Goal: Information Seeking & Learning: Learn about a topic

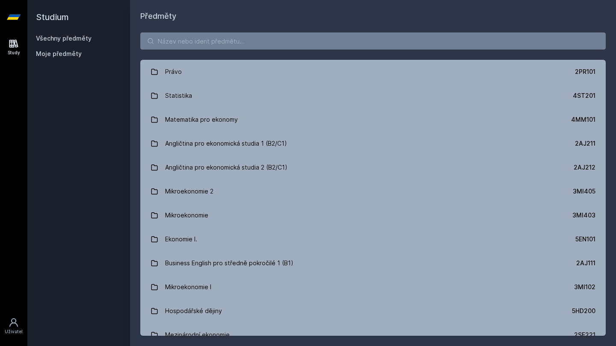
click at [241, 51] on div "Právo 2PR101 Statistika 4ST201 Matematika pro ekonomy 4MM101 Angličtina pro eko…" at bounding box center [373, 184] width 486 height 324
click at [251, 45] on input "search" at bounding box center [372, 41] width 465 height 17
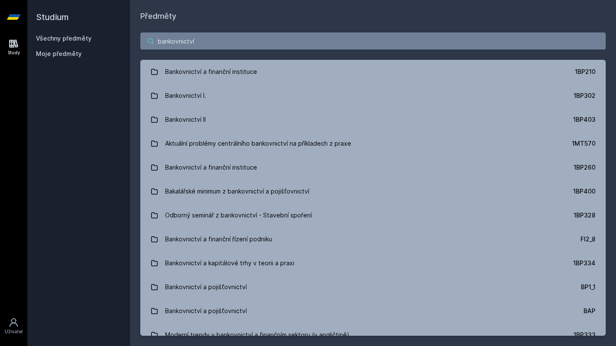
drag, startPoint x: 209, startPoint y: 36, endPoint x: 118, endPoint y: 36, distance: 91.1
click at [118, 36] on div "Studium Všechny předměty Moje předměty Předměty bankovnictví Bankovnictví a fin…" at bounding box center [321, 173] width 589 height 346
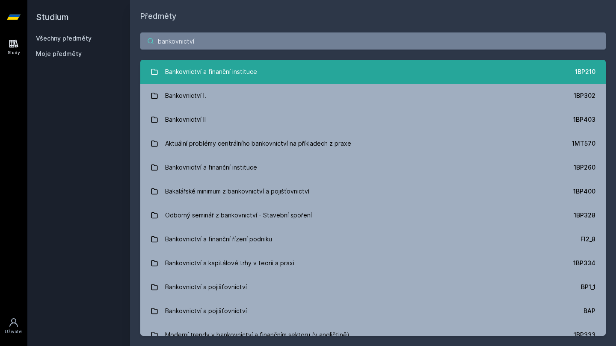
type input "bankovnictví"
click at [301, 74] on link "Bankovnictví a finanční instituce 1BP210" at bounding box center [372, 72] width 465 height 24
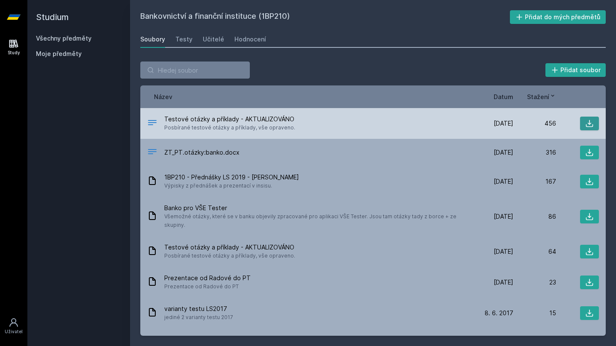
click at [598, 124] on button at bounding box center [589, 124] width 19 height 14
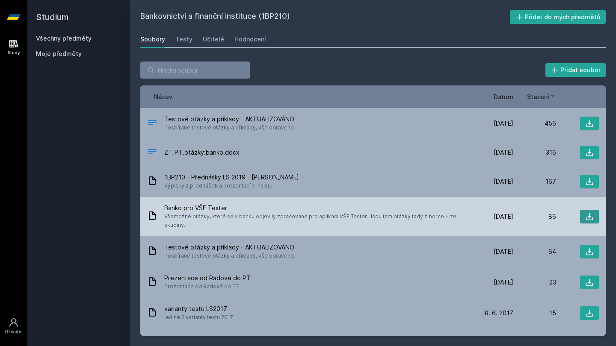
click at [586, 210] on button at bounding box center [589, 217] width 19 height 14
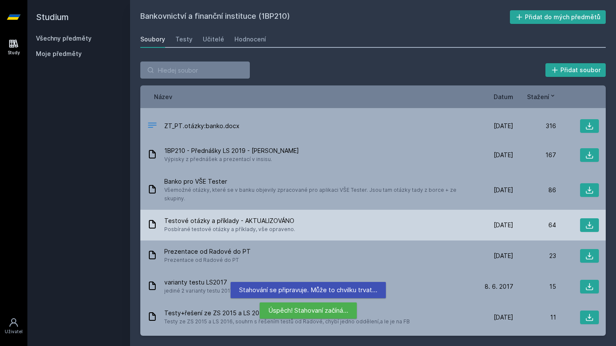
scroll to position [33, 0]
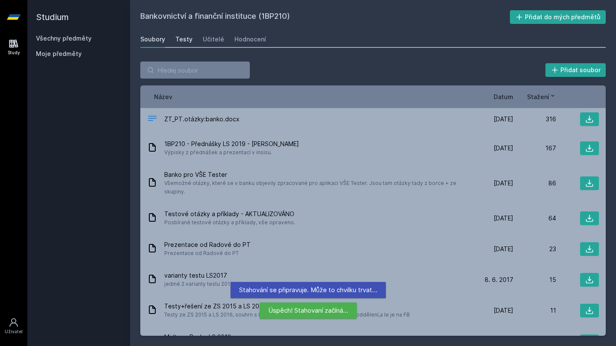
click at [187, 43] on div "Testy" at bounding box center [183, 39] width 17 height 9
